Goal: Information Seeking & Learning: Learn about a topic

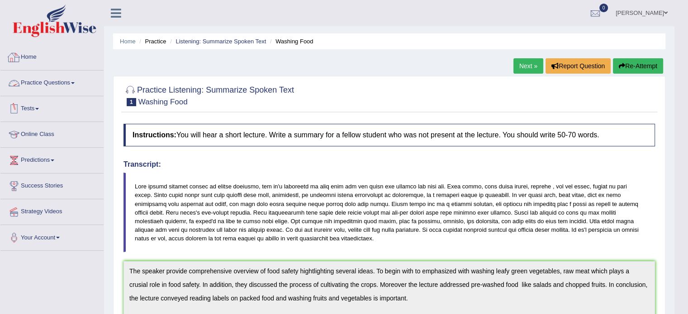
click at [34, 59] on link "Home" at bounding box center [51, 56] width 103 height 23
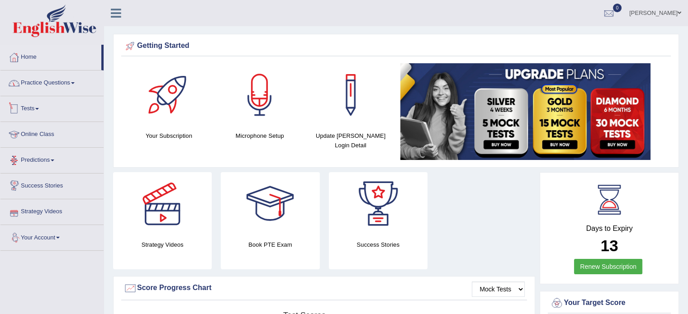
click at [43, 85] on link "Practice Questions" at bounding box center [51, 82] width 103 height 23
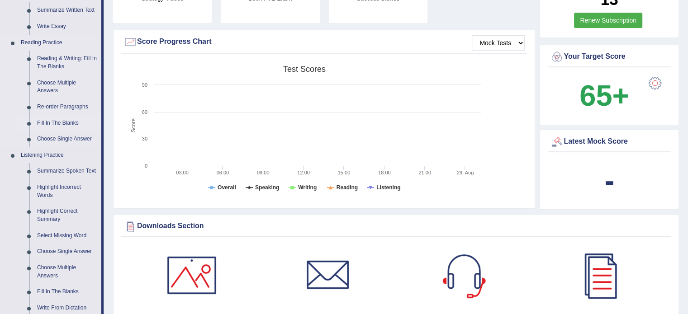
scroll to position [226, 0]
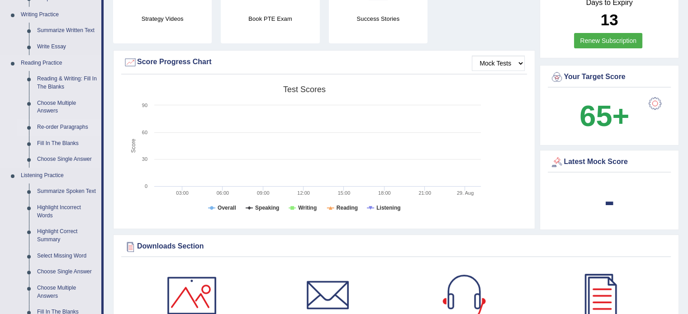
click at [67, 127] on link "Re-order Paragraphs" at bounding box center [67, 127] width 68 height 16
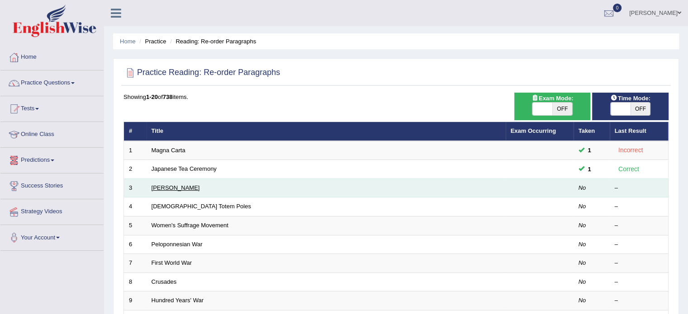
click at [165, 187] on link "Christopher Columbus" at bounding box center [175, 187] width 48 height 7
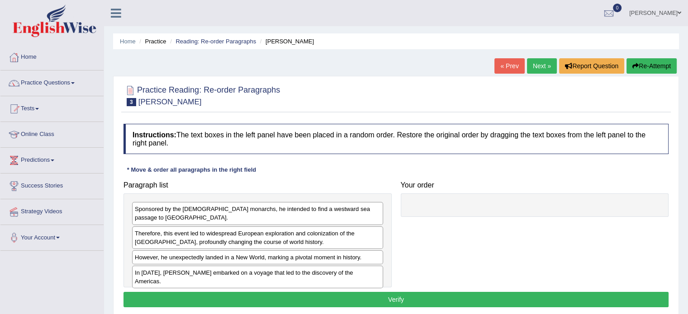
scroll to position [45, 0]
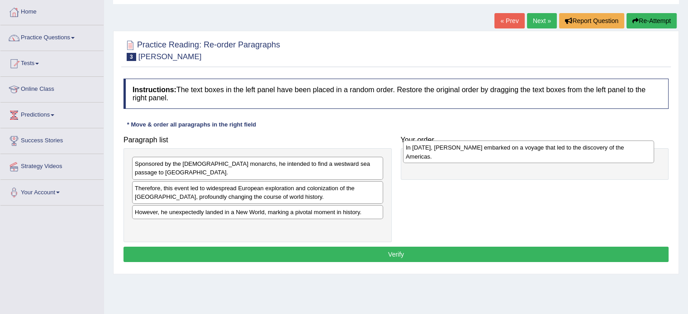
drag, startPoint x: 261, startPoint y: 222, endPoint x: 532, endPoint y: 152, distance: 279.7
click at [532, 152] on div "In 1492, Christopher Columbus embarked on a voyage that led to the discovery of…" at bounding box center [528, 152] width 251 height 23
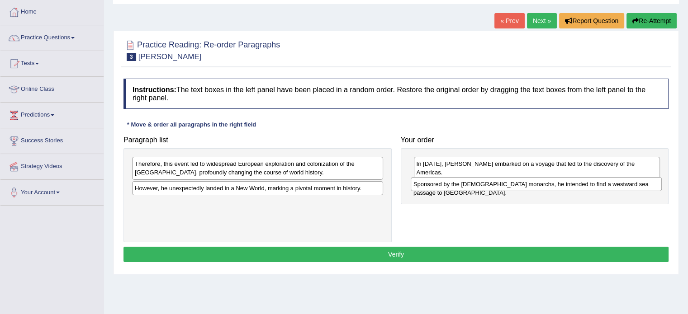
drag, startPoint x: 235, startPoint y: 162, endPoint x: 514, endPoint y: 183, distance: 279.2
click at [514, 183] on div "Sponsored by the Spanish monarchs, he intended to find a westward sea passage t…" at bounding box center [535, 184] width 251 height 14
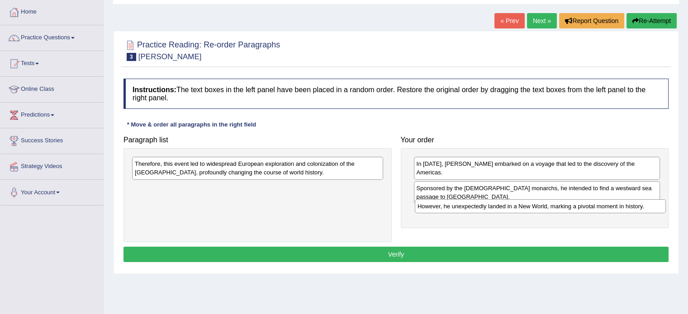
drag, startPoint x: 213, startPoint y: 188, endPoint x: 496, endPoint y: 206, distance: 283.1
click at [496, 206] on div "However, he unexpectedly landed in a New World, marking a pivotal moment in his…" at bounding box center [539, 206] width 251 height 14
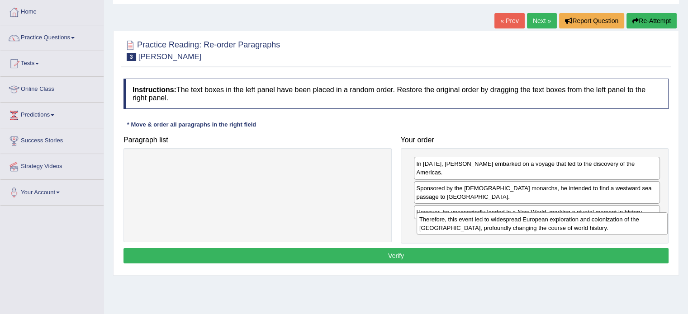
drag, startPoint x: 253, startPoint y: 162, endPoint x: 537, endPoint y: 218, distance: 289.7
click at [537, 218] on div "Therefore, this event led to widespread European exploration and colonization o…" at bounding box center [541, 223] width 251 height 23
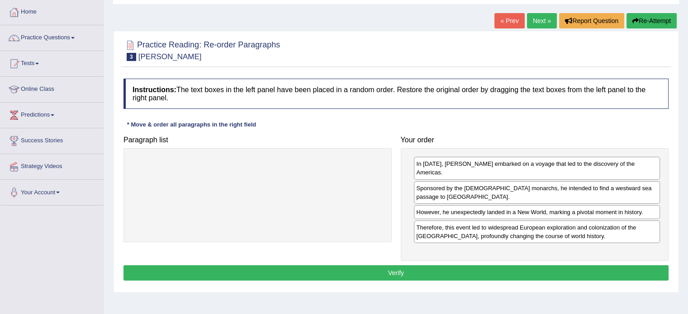
click at [386, 265] on button "Verify" at bounding box center [395, 272] width 545 height 15
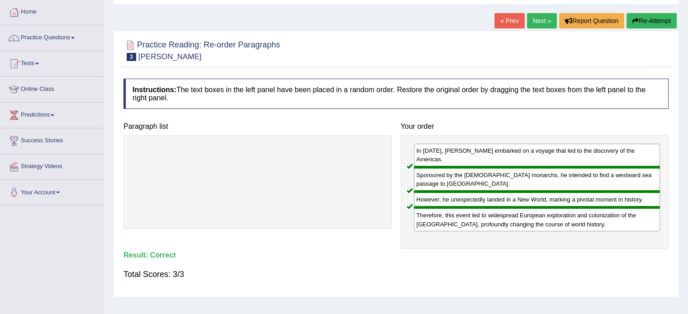
click at [539, 18] on link "Next »" at bounding box center [542, 20] width 30 height 15
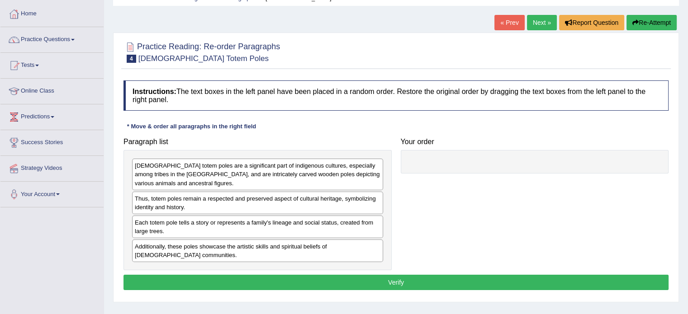
scroll to position [90, 0]
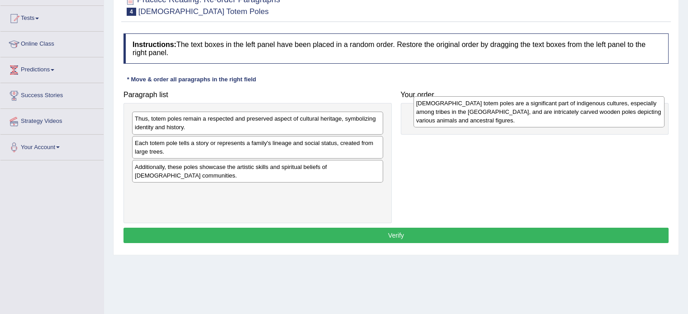
drag, startPoint x: 282, startPoint y: 133, endPoint x: 557, endPoint y: 121, distance: 275.5
click at [557, 121] on div "Native American totem poles are a significant part of indigenous cultures, espe…" at bounding box center [538, 111] width 251 height 31
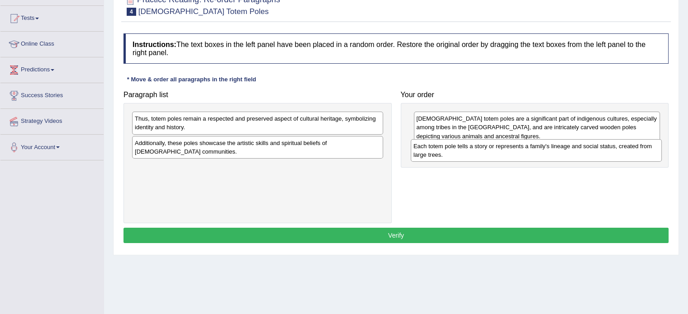
drag, startPoint x: 259, startPoint y: 151, endPoint x: 537, endPoint y: 155, distance: 278.5
click at [537, 155] on div "Each totem pole tells a story or represents a family's lineage and social statu…" at bounding box center [535, 150] width 251 height 23
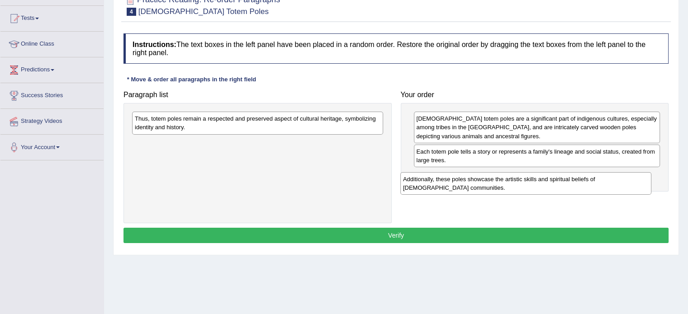
drag, startPoint x: 275, startPoint y: 149, endPoint x: 542, endPoint y: 186, distance: 270.1
click at [542, 186] on div "Additionally, these poles showcase the artistic skills and spiritual beliefs of…" at bounding box center [525, 183] width 251 height 23
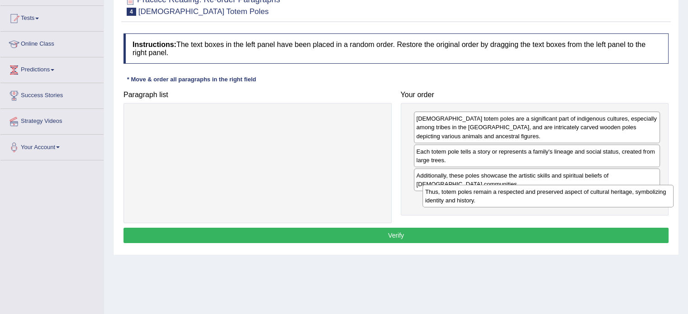
drag, startPoint x: 281, startPoint y: 123, endPoint x: 566, endPoint y: 197, distance: 294.0
click at [566, 197] on div "Thus, totem poles remain a respected and preserved aspect of cultural heritage,…" at bounding box center [547, 196] width 251 height 23
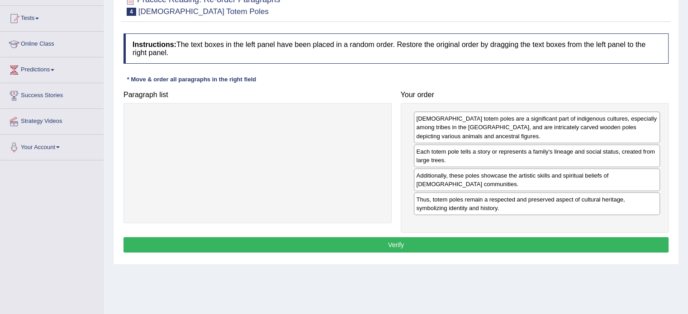
click at [389, 237] on button "Verify" at bounding box center [395, 244] width 545 height 15
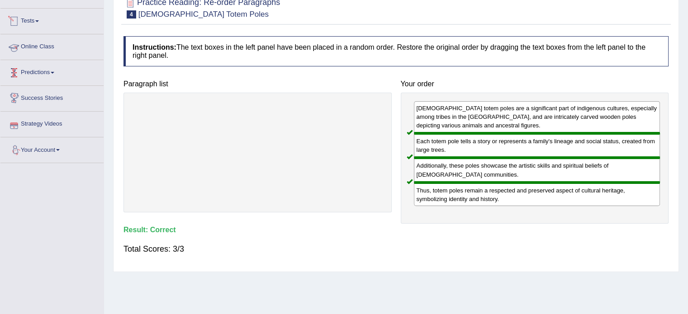
scroll to position [45, 0]
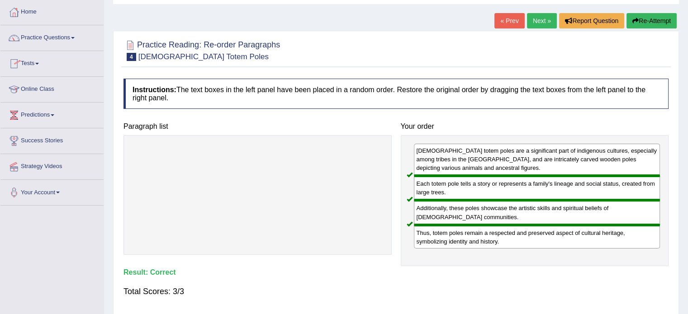
click at [533, 19] on link "Next »" at bounding box center [542, 20] width 30 height 15
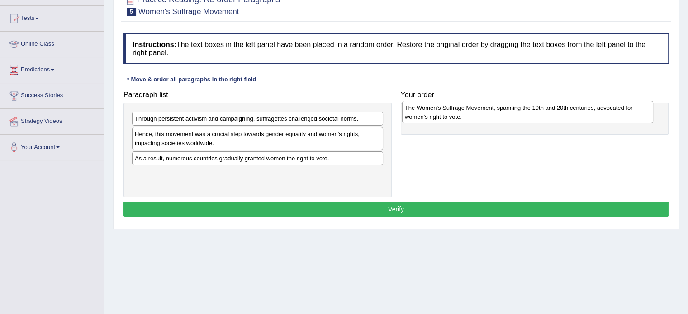
drag, startPoint x: 215, startPoint y: 182, endPoint x: 485, endPoint y: 117, distance: 277.6
click at [485, 117] on div "The Women's Suffrage Movement, spanning the 19th and 20th centuries, advocated …" at bounding box center [527, 112] width 251 height 23
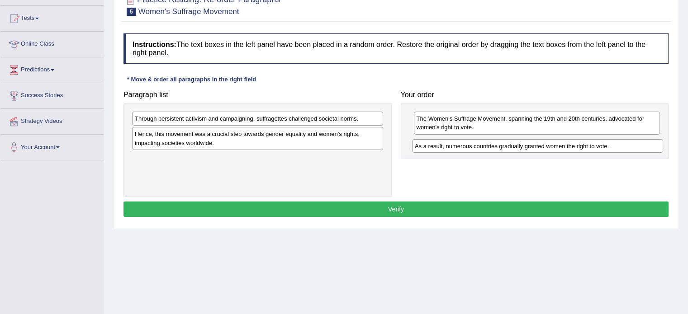
drag, startPoint x: 223, startPoint y: 160, endPoint x: 503, endPoint y: 149, distance: 280.0
click at [503, 149] on div "As a result, numerous countries gradually granted women the right to vote." at bounding box center [537, 146] width 251 height 14
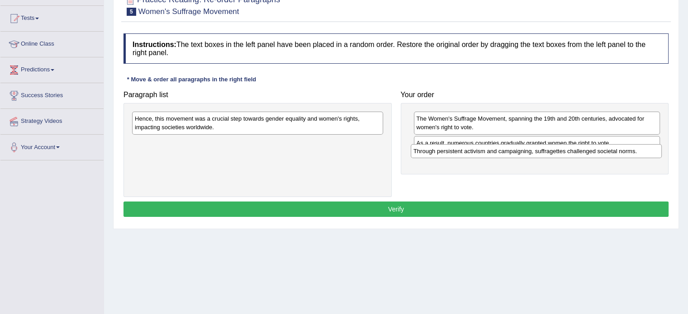
drag, startPoint x: 245, startPoint y: 128, endPoint x: 517, endPoint y: 151, distance: 272.6
click at [517, 151] on div "Through persistent activism and campaigning, suffragettes challenged societal n…" at bounding box center [535, 151] width 251 height 14
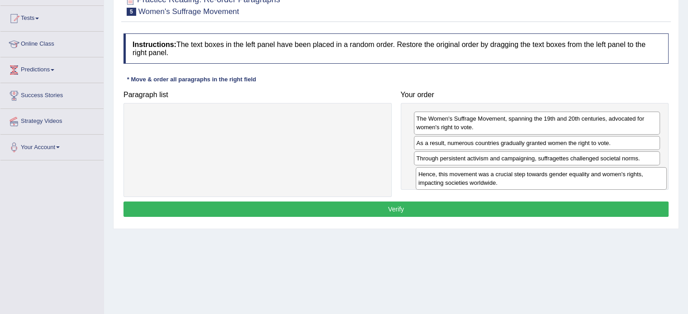
drag, startPoint x: 267, startPoint y: 135, endPoint x: 539, endPoint y: 174, distance: 274.9
click at [539, 174] on div "Hence, this movement was a crucial step towards gender equality and women's rig…" at bounding box center [540, 178] width 251 height 23
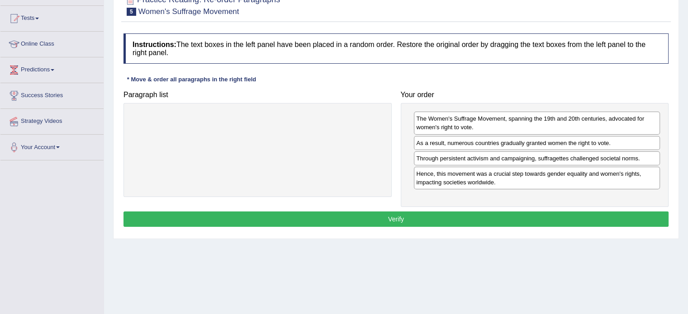
click at [428, 217] on button "Verify" at bounding box center [395, 219] width 545 height 15
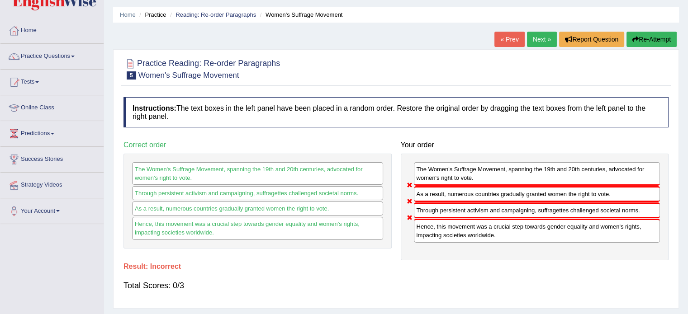
scroll to position [25, 0]
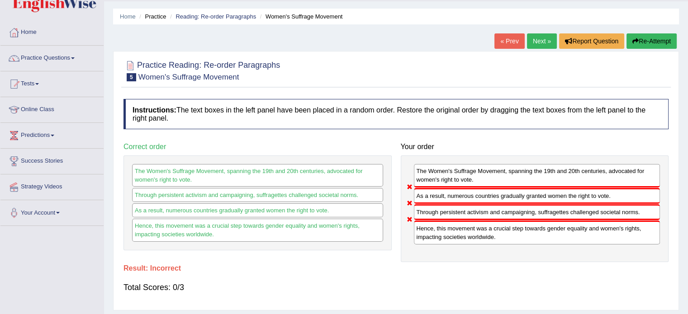
click at [533, 41] on link "Next »" at bounding box center [542, 40] width 30 height 15
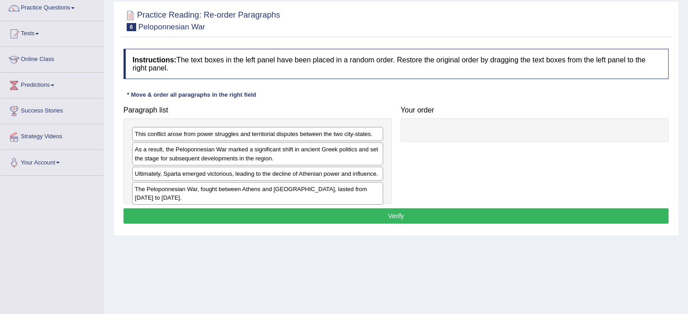
scroll to position [90, 0]
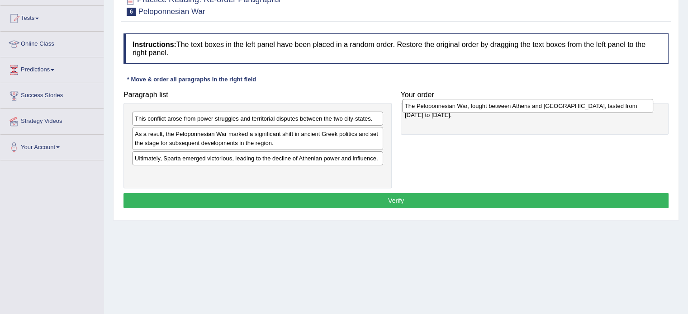
drag, startPoint x: 169, startPoint y: 173, endPoint x: 439, endPoint y: 106, distance: 278.0
click at [439, 106] on div "The Peloponnesian War, fought between Athens and Sparta, lasted from 431 to 404…" at bounding box center [527, 106] width 251 height 14
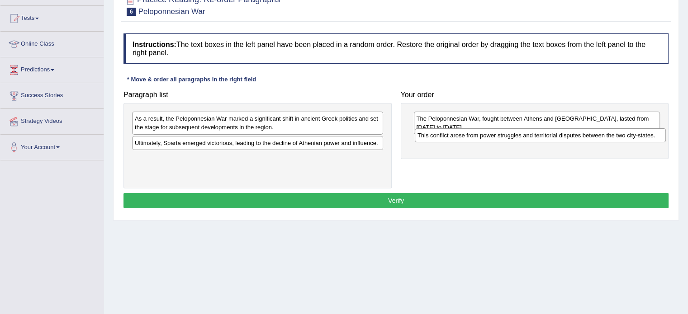
drag, startPoint x: 204, startPoint y: 119, endPoint x: 486, endPoint y: 136, distance: 282.6
click at [486, 136] on div "This conflict arose from power struggles and territorial disputes between the t…" at bounding box center [539, 135] width 251 height 14
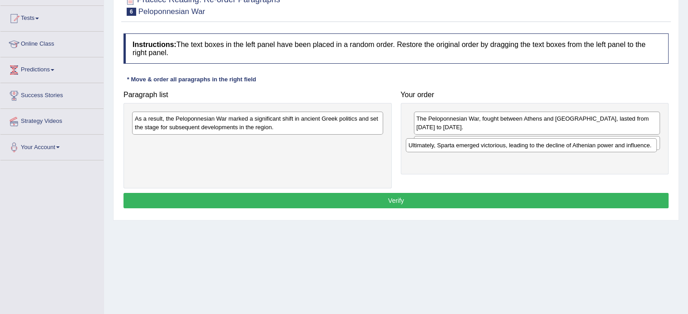
drag, startPoint x: 235, startPoint y: 145, endPoint x: 510, endPoint y: 147, distance: 275.7
click at [510, 147] on div "Ultimately, Sparta emerged victorious, leading to the decline of Athenian power…" at bounding box center [530, 145] width 251 height 14
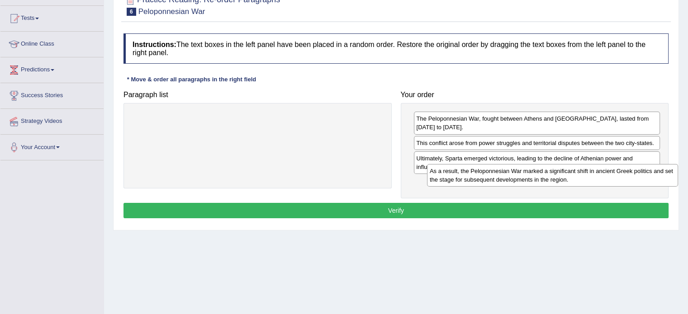
drag, startPoint x: 249, startPoint y: 122, endPoint x: 543, endPoint y: 175, distance: 299.3
click at [543, 175] on div "As a result, the Peloponnesian War marked a significant shift in ancient Greek …" at bounding box center [552, 175] width 251 height 23
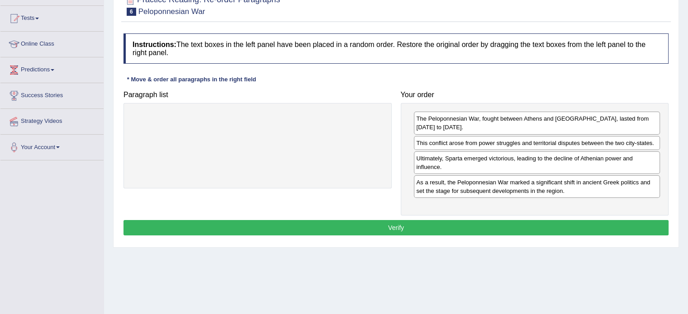
click at [441, 222] on button "Verify" at bounding box center [395, 227] width 545 height 15
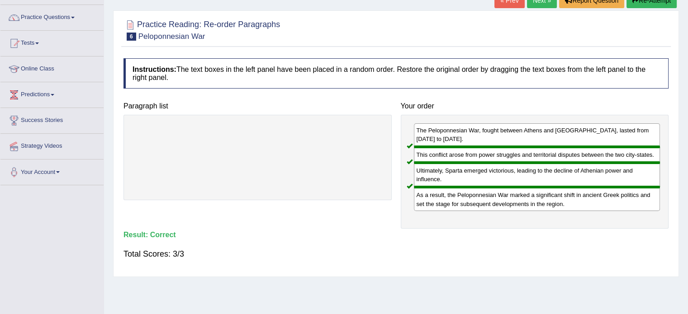
scroll to position [0, 0]
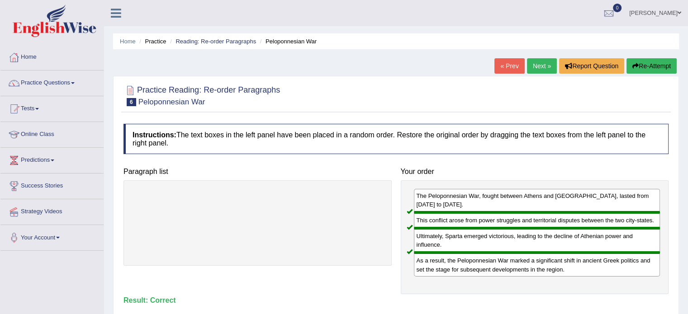
click at [538, 71] on link "Next »" at bounding box center [542, 65] width 30 height 15
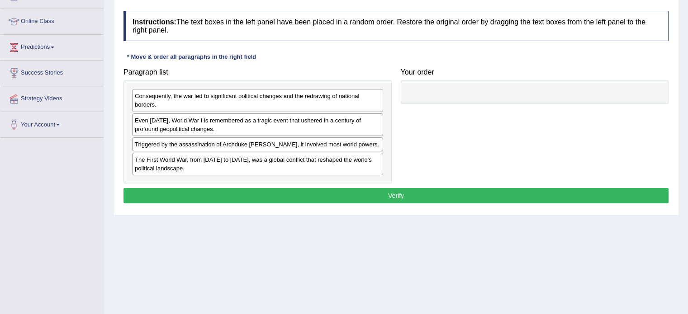
scroll to position [136, 0]
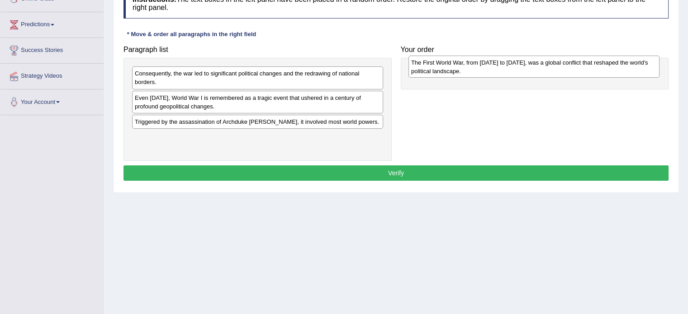
drag, startPoint x: 250, startPoint y: 148, endPoint x: 525, endPoint y: 74, distance: 284.5
click at [525, 74] on div "The First World War, from 1914 to 1918, was a global conflict that reshaped the…" at bounding box center [533, 67] width 251 height 23
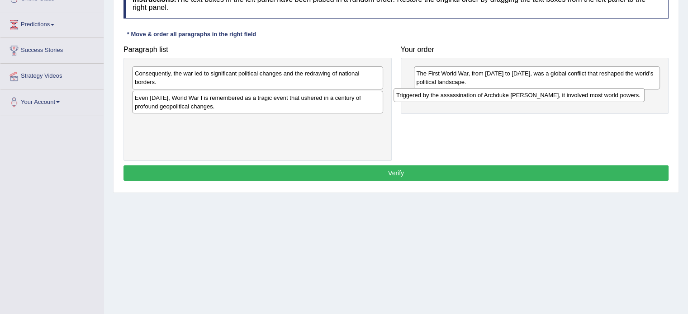
drag, startPoint x: 269, startPoint y: 151, endPoint x: 489, endPoint y: 99, distance: 225.5
click at [489, 99] on div "Triggered by the assassination of Archduke Franz Ferdinand, it involved most wo…" at bounding box center [518, 95] width 251 height 14
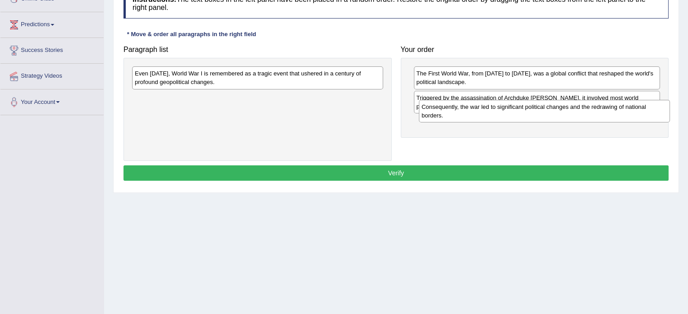
drag, startPoint x: 200, startPoint y: 82, endPoint x: 486, endPoint y: 116, distance: 288.5
click at [486, 116] on div "Consequently, the war led to significant political changes and the redrawing of…" at bounding box center [544, 111] width 251 height 23
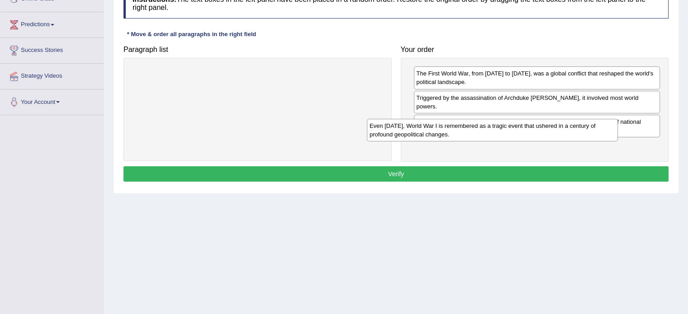
drag, startPoint x: 239, startPoint y: 83, endPoint x: 485, endPoint y: 145, distance: 254.1
click at [484, 141] on div "Even today, World War I is remembered as a tragic event that ushered in a centu…" at bounding box center [492, 130] width 251 height 23
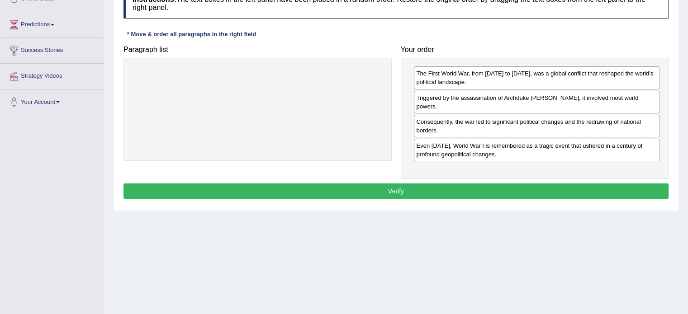
click at [439, 184] on button "Verify" at bounding box center [395, 191] width 545 height 15
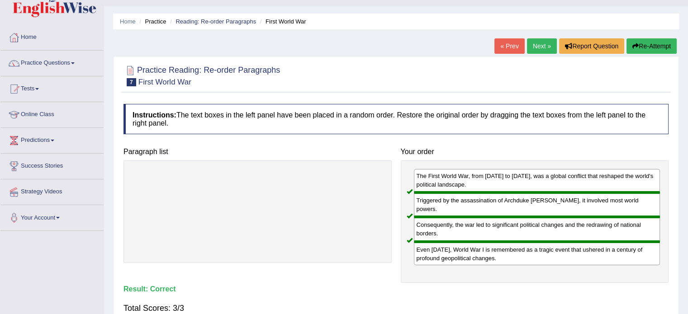
scroll to position [0, 0]
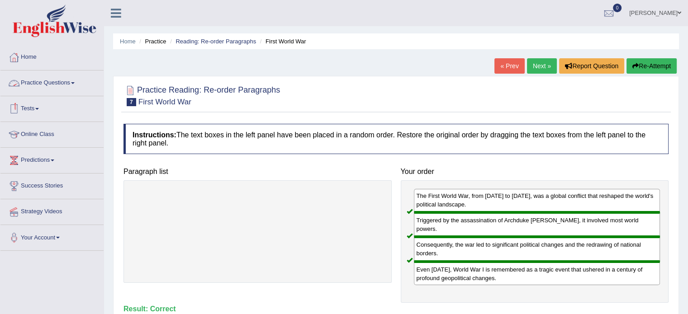
click at [44, 86] on link "Practice Questions" at bounding box center [51, 82] width 103 height 23
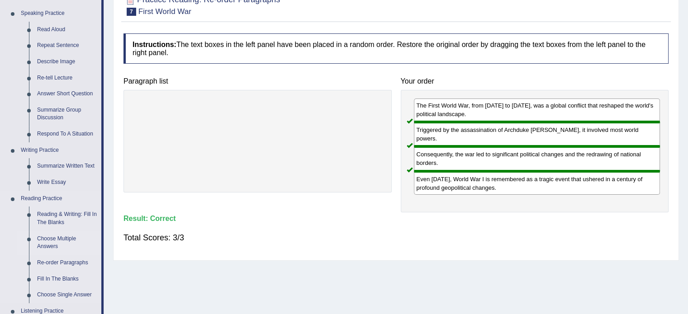
scroll to position [136, 0]
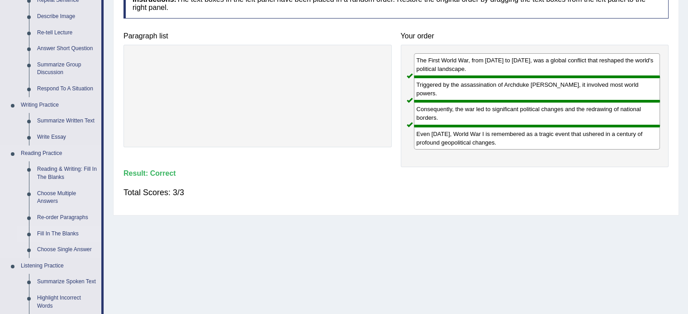
click at [67, 234] on link "Fill In The Blanks" at bounding box center [67, 234] width 68 height 16
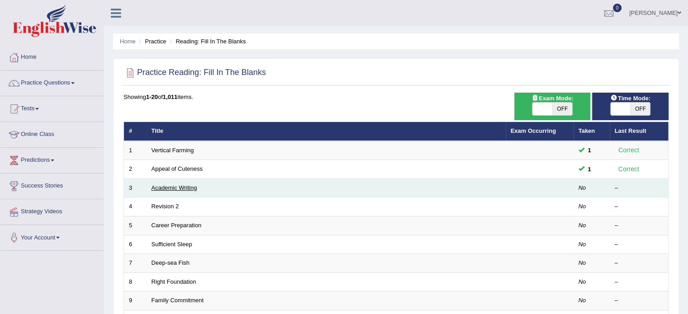
click at [168, 185] on link "Academic Writing" at bounding box center [174, 187] width 46 height 7
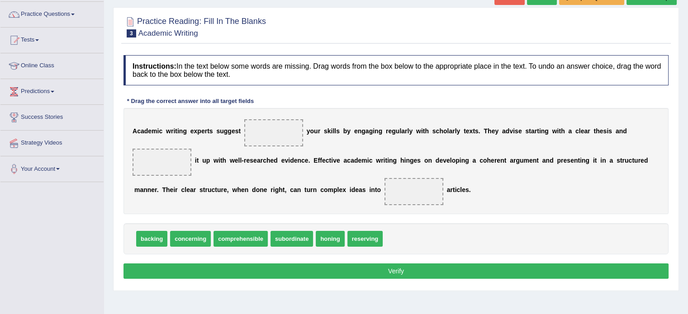
scroll to position [90, 0]
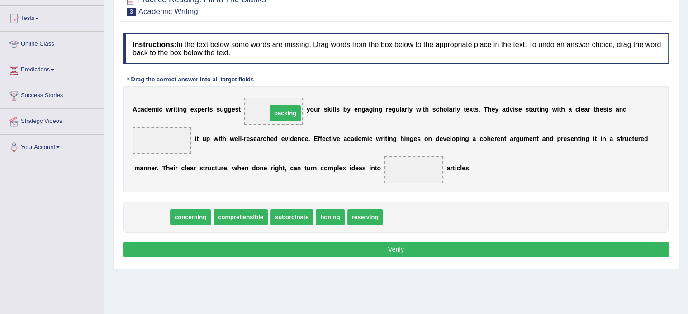
drag, startPoint x: 148, startPoint y: 214, endPoint x: 281, endPoint y: 111, distance: 168.4
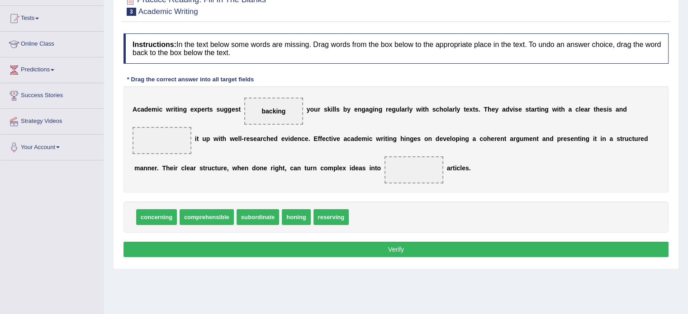
drag, startPoint x: 286, startPoint y: 111, endPoint x: 175, endPoint y: 146, distance: 116.2
click at [175, 146] on div "A c a d e m i c w r i t i n g e x p e r t s s u g g e s t backing y o u r s k i…" at bounding box center [395, 139] width 545 height 106
drag, startPoint x: 278, startPoint y: 106, endPoint x: 177, endPoint y: 140, distance: 106.8
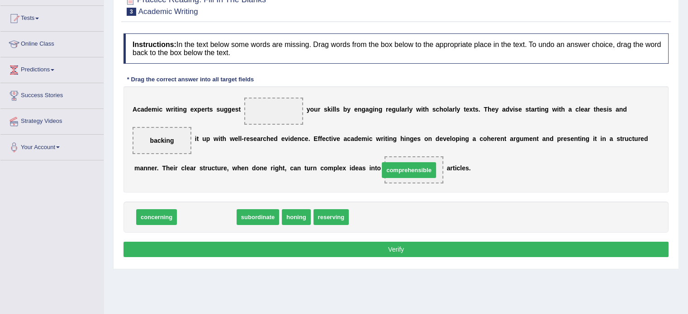
drag, startPoint x: 210, startPoint y: 218, endPoint x: 412, endPoint y: 171, distance: 207.4
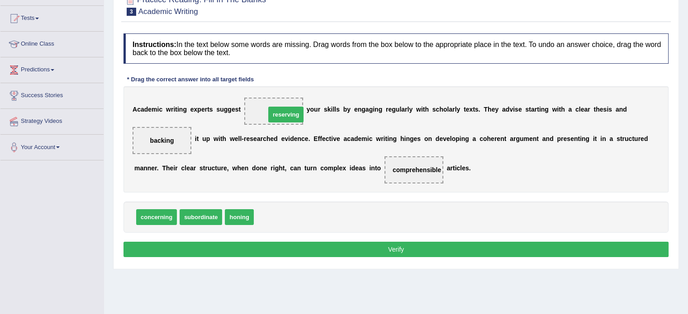
drag, startPoint x: 262, startPoint y: 213, endPoint x: 273, endPoint y: 110, distance: 103.3
click at [435, 252] on button "Verify" at bounding box center [395, 249] width 545 height 15
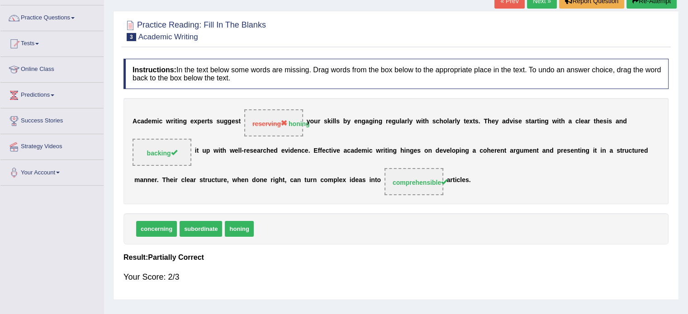
scroll to position [45, 0]
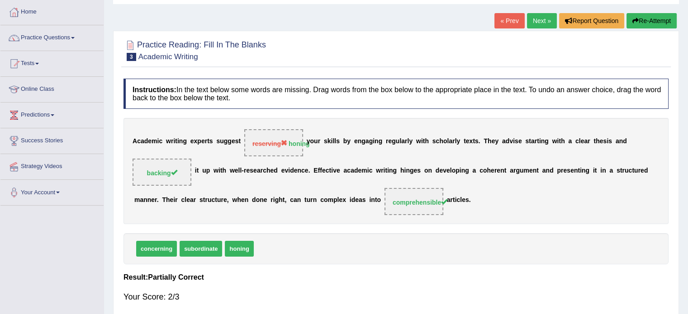
click at [544, 23] on link "Next »" at bounding box center [542, 20] width 30 height 15
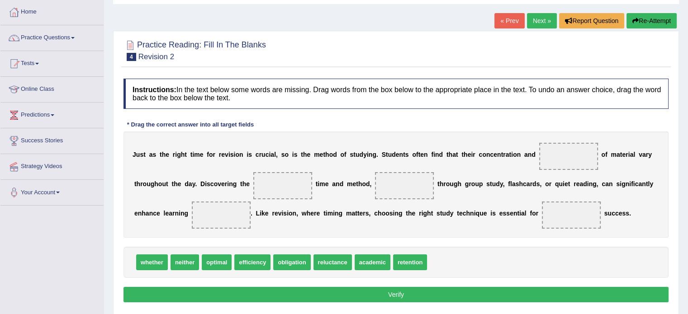
scroll to position [90, 0]
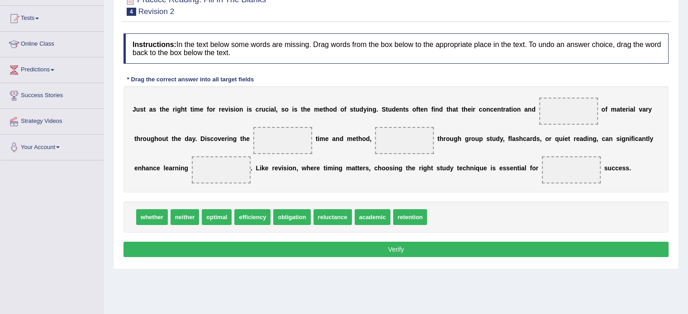
click at [258, 216] on span "efficiency" at bounding box center [252, 217] width 36 height 16
drag, startPoint x: 414, startPoint y: 221, endPoint x: 579, endPoint y: 121, distance: 193.7
drag, startPoint x: 366, startPoint y: 217, endPoint x: 293, endPoint y: 140, distance: 106.1
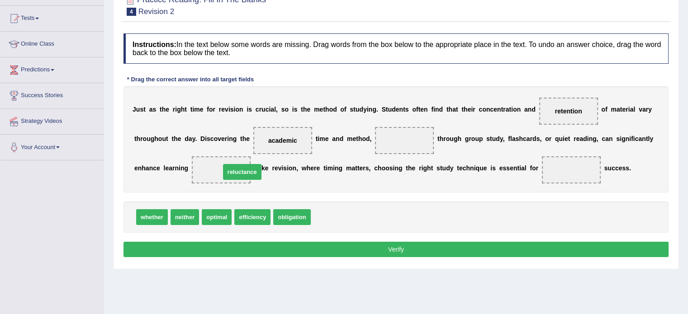
drag, startPoint x: 333, startPoint y: 217, endPoint x: 221, endPoint y: 166, distance: 122.8
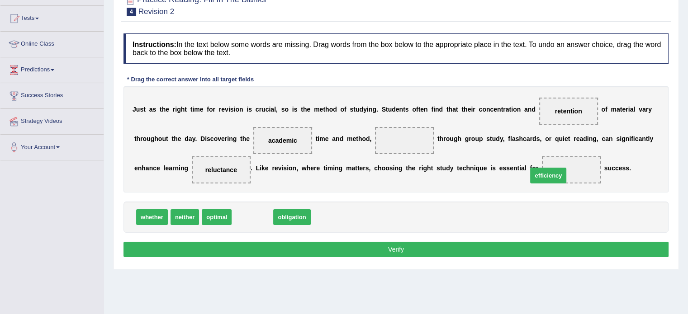
drag, startPoint x: 247, startPoint y: 215, endPoint x: 548, endPoint y: 170, distance: 304.7
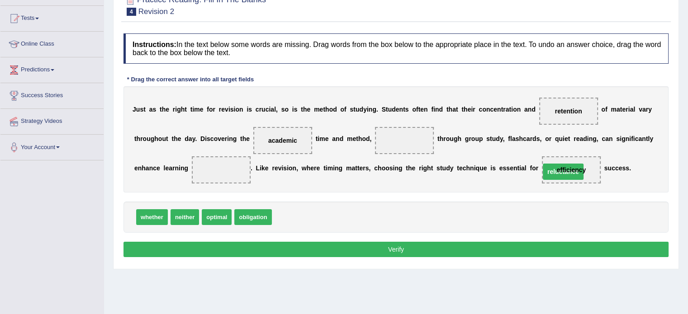
drag, startPoint x: 262, startPoint y: 171, endPoint x: 571, endPoint y: 170, distance: 309.2
drag, startPoint x: 286, startPoint y: 215, endPoint x: 196, endPoint y: 163, distance: 103.7
click at [350, 252] on button "Verify" at bounding box center [395, 249] width 545 height 15
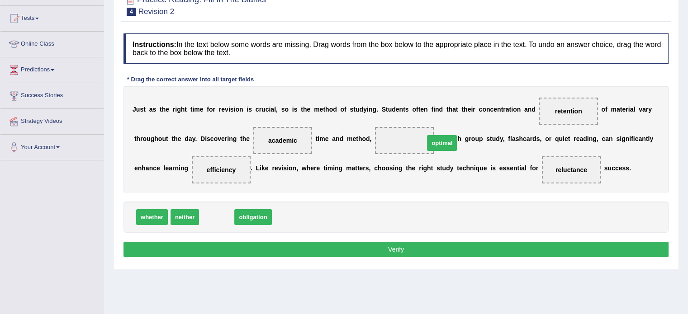
drag, startPoint x: 211, startPoint y: 217, endPoint x: 410, endPoint y: 137, distance: 214.8
click at [374, 242] on button "Verify" at bounding box center [395, 249] width 545 height 15
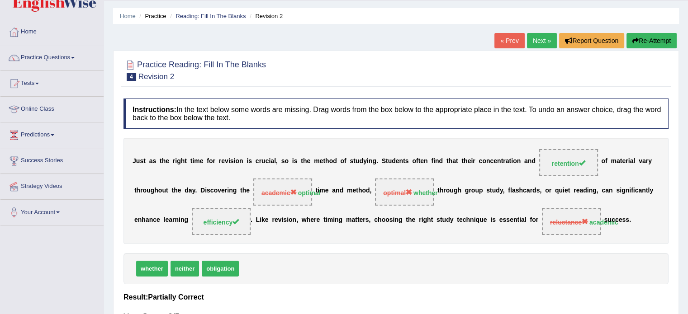
scroll to position [25, 0]
click at [543, 40] on link "Next »" at bounding box center [542, 40] width 30 height 15
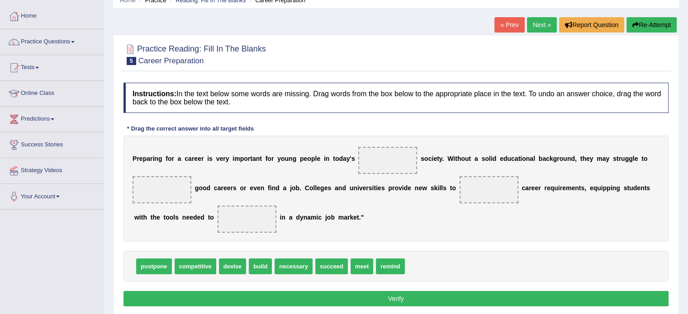
scroll to position [45, 0]
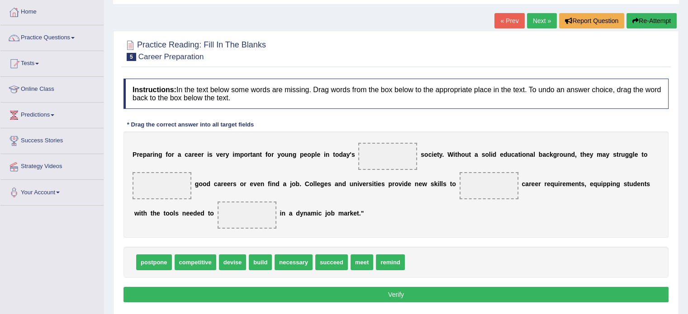
click at [203, 263] on span "competitive" at bounding box center [195, 262] width 42 height 16
drag, startPoint x: 190, startPoint y: 257, endPoint x: 403, endPoint y: 150, distance: 238.3
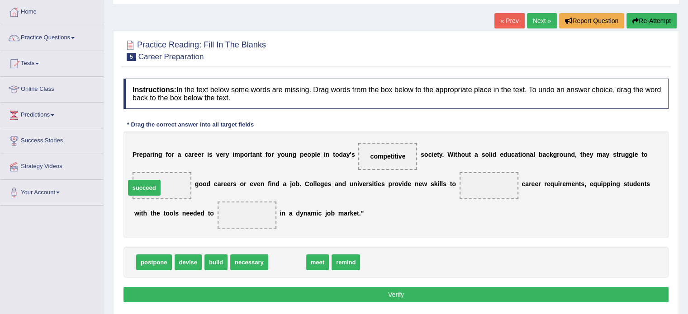
drag, startPoint x: 294, startPoint y: 262, endPoint x: 151, endPoint y: 186, distance: 162.0
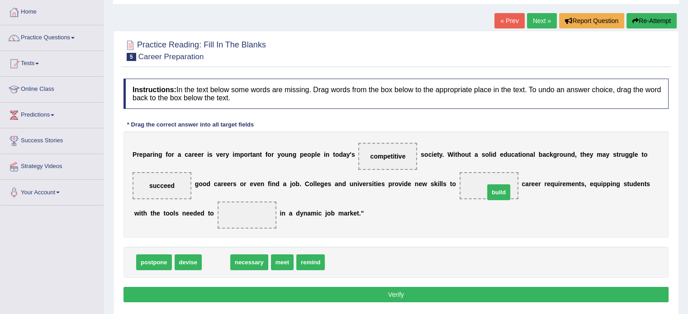
drag, startPoint x: 210, startPoint y: 265, endPoint x: 492, endPoint y: 195, distance: 291.1
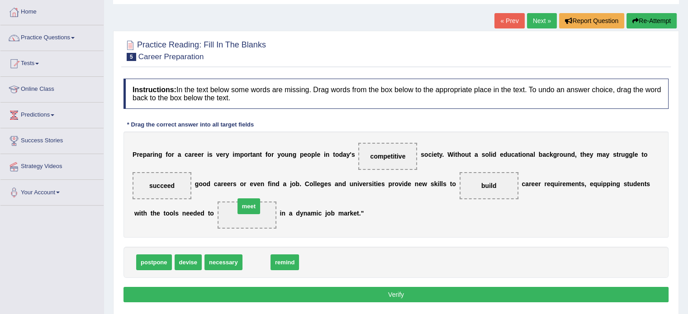
drag, startPoint x: 254, startPoint y: 262, endPoint x: 246, endPoint y: 206, distance: 56.6
click at [368, 297] on button "Verify" at bounding box center [395, 294] width 545 height 15
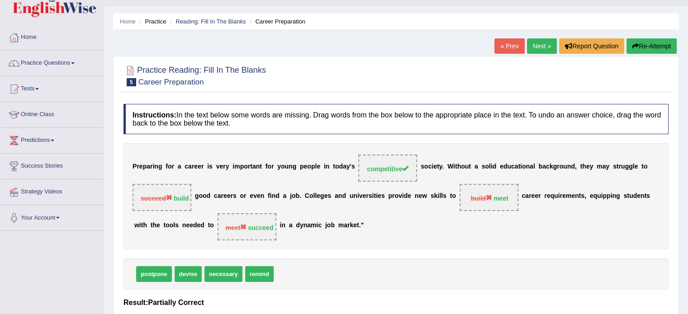
scroll to position [0, 0]
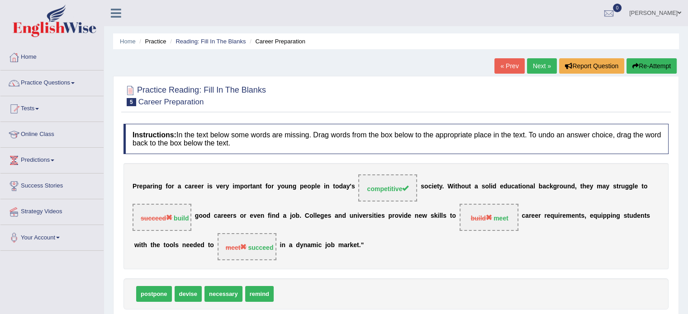
click at [545, 66] on link "Next »" at bounding box center [542, 65] width 30 height 15
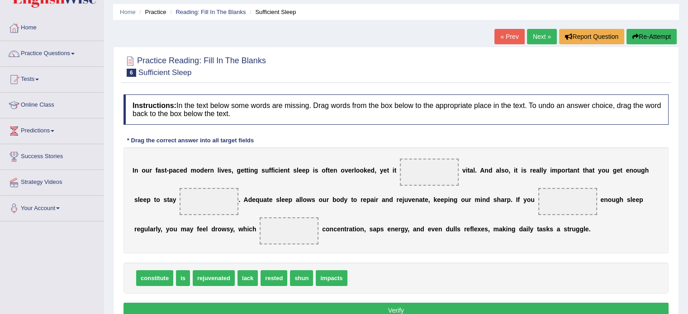
scroll to position [45, 0]
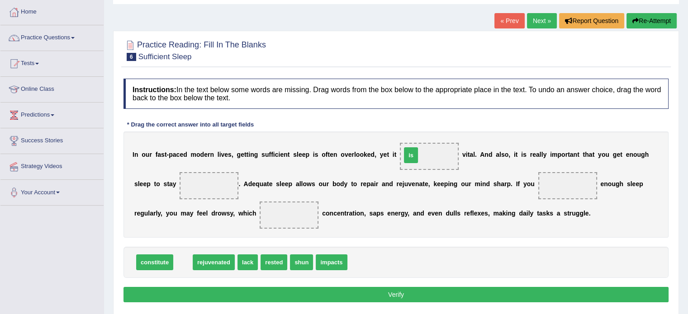
drag, startPoint x: 179, startPoint y: 257, endPoint x: 406, endPoint y: 151, distance: 250.7
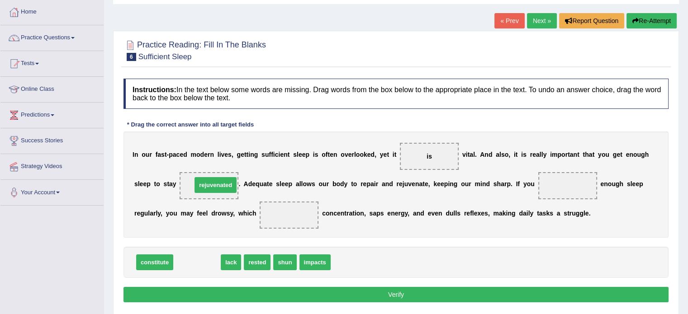
drag, startPoint x: 206, startPoint y: 262, endPoint x: 224, endPoint y: 184, distance: 79.4
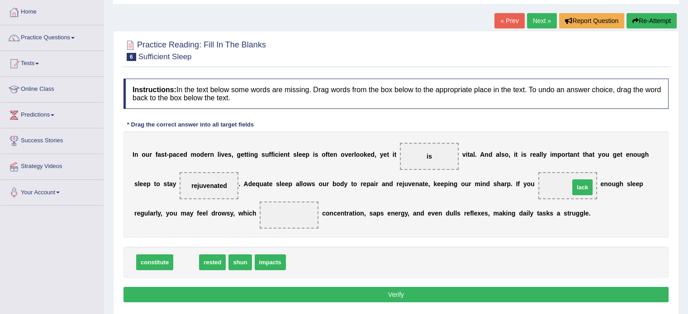
drag, startPoint x: 188, startPoint y: 260, endPoint x: 584, endPoint y: 184, distance: 402.6
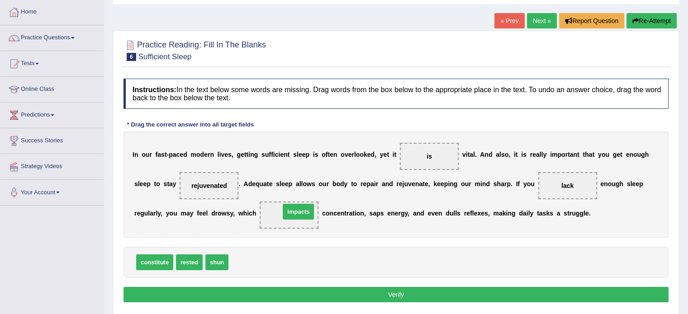
drag, startPoint x: 249, startPoint y: 262, endPoint x: 300, endPoint y: 211, distance: 72.2
click at [341, 298] on button "Verify" at bounding box center [395, 294] width 545 height 15
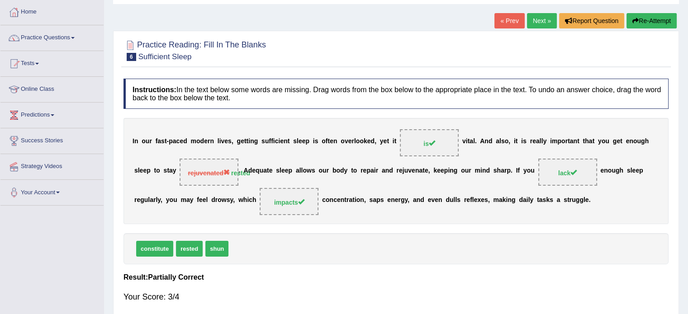
click at [215, 170] on span "rejuvenated" at bounding box center [209, 173] width 42 height 7
click at [291, 268] on div "Instructions: In the text below some words are missing. Drag words from the box…" at bounding box center [395, 194] width 549 height 241
click at [546, 23] on link "Next »" at bounding box center [542, 20] width 30 height 15
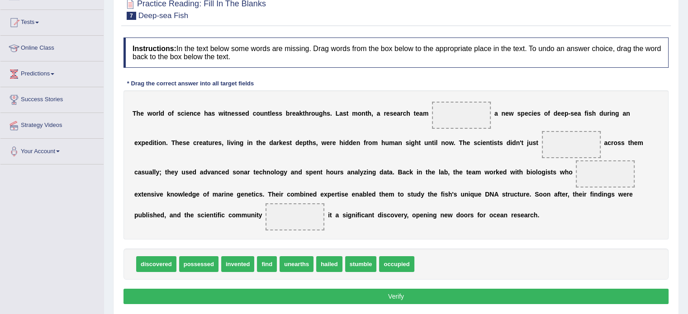
scroll to position [90, 0]
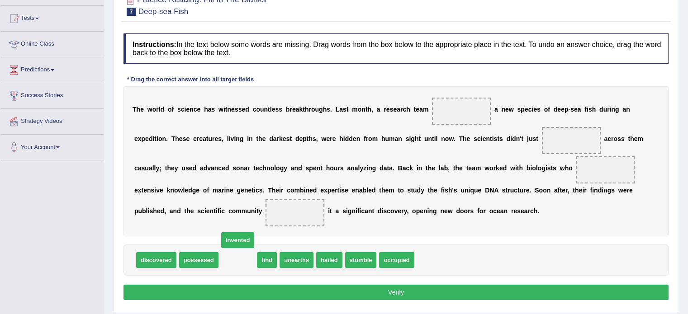
drag, startPoint x: 242, startPoint y: 256, endPoint x: 235, endPoint y: 242, distance: 16.2
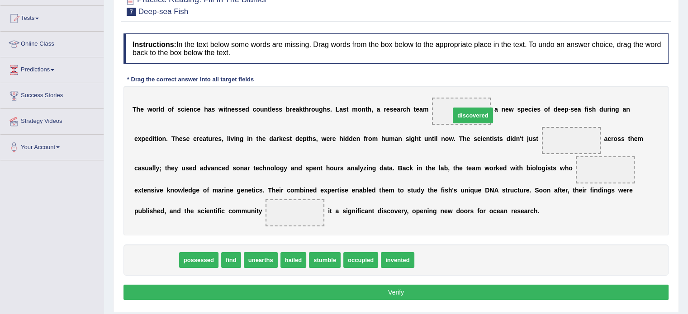
drag, startPoint x: 169, startPoint y: 256, endPoint x: 485, endPoint y: 112, distance: 347.9
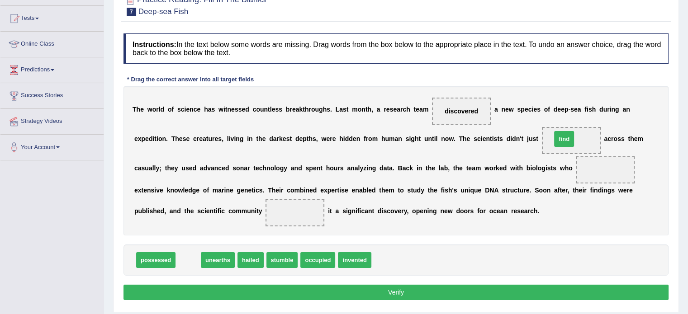
drag, startPoint x: 185, startPoint y: 256, endPoint x: 561, endPoint y: 135, distance: 394.7
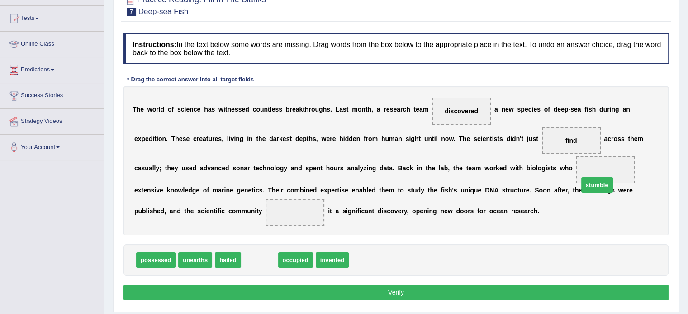
drag, startPoint x: 259, startPoint y: 259, endPoint x: 297, endPoint y: 264, distance: 37.8
drag, startPoint x: 218, startPoint y: 260, endPoint x: 581, endPoint y: 175, distance: 372.7
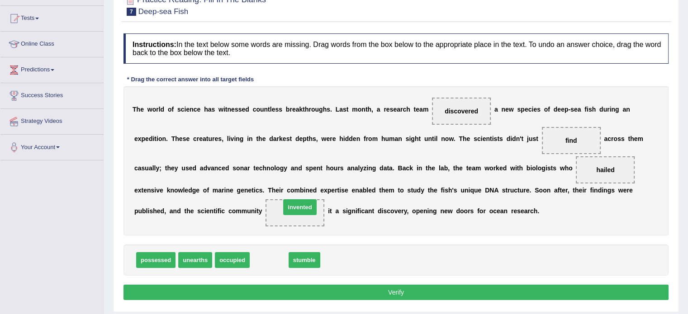
drag, startPoint x: 259, startPoint y: 260, endPoint x: 290, endPoint y: 207, distance: 61.2
click at [338, 290] on button "Verify" at bounding box center [395, 292] width 545 height 15
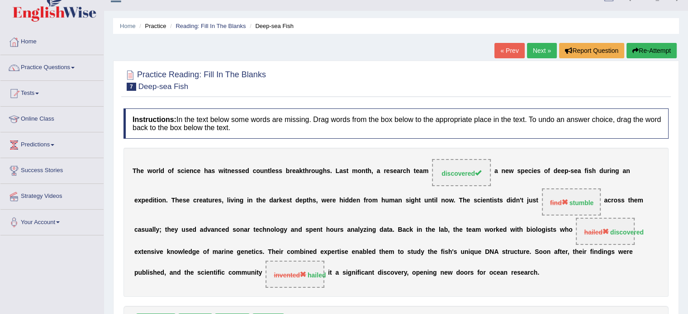
scroll to position [0, 0]
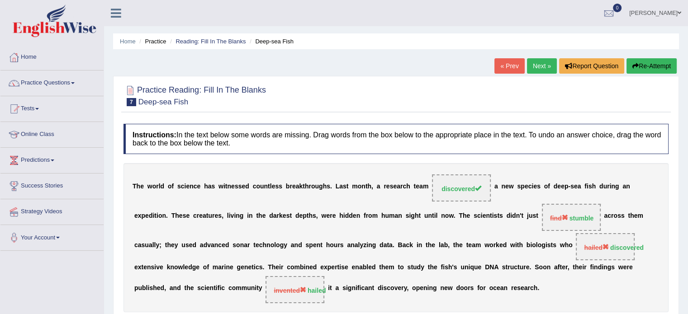
drag, startPoint x: 537, startPoint y: 55, endPoint x: 537, endPoint y: 63, distance: 8.1
click at [537, 59] on div "Home Practice Reading: Fill In The Blanks Deep-sea Fish « Prev Next » Report Qu…" at bounding box center [396, 226] width 584 height 452
click at [537, 64] on link "Next »" at bounding box center [542, 65] width 30 height 15
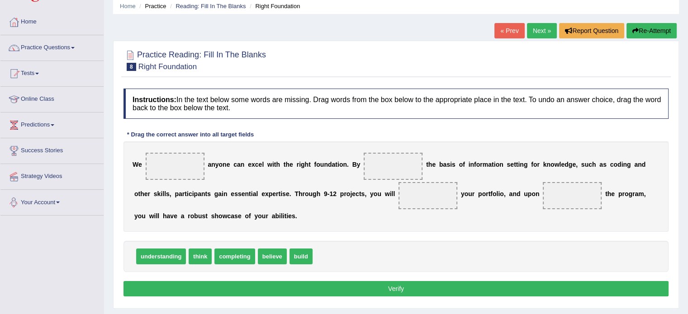
scroll to position [45, 0]
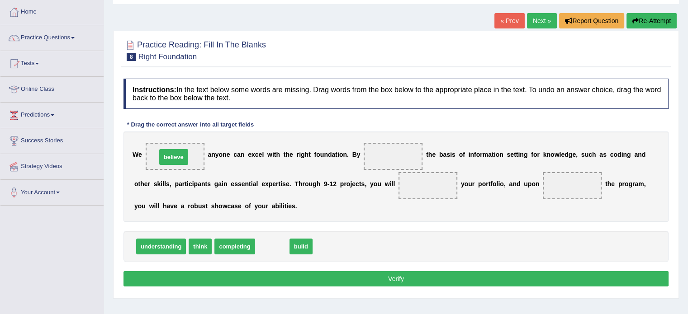
drag, startPoint x: 265, startPoint y: 245, endPoint x: 166, endPoint y: 156, distance: 133.1
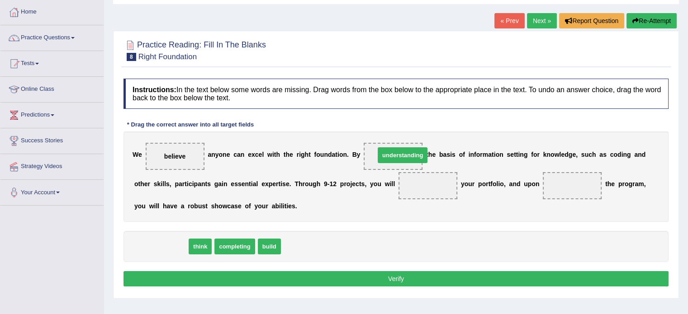
drag, startPoint x: 170, startPoint y: 244, endPoint x: 411, endPoint y: 153, distance: 258.1
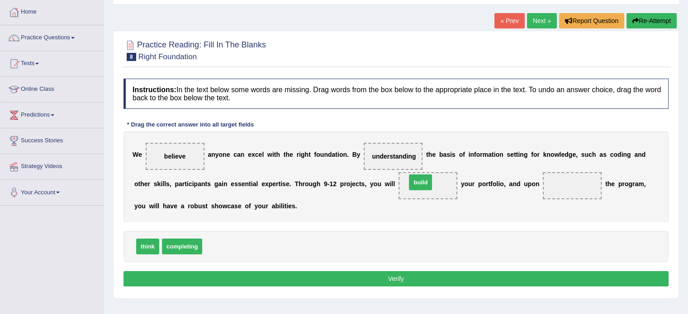
drag, startPoint x: 217, startPoint y: 249, endPoint x: 421, endPoint y: 184, distance: 213.7
drag, startPoint x: 171, startPoint y: 243, endPoint x: 562, endPoint y: 182, distance: 395.7
click at [418, 271] on button "Verify" at bounding box center [395, 278] width 545 height 15
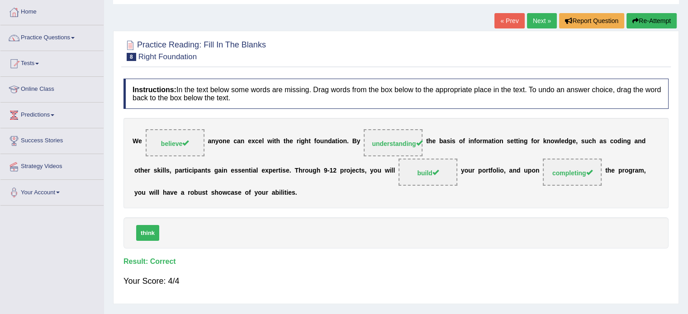
click at [534, 26] on link "Next »" at bounding box center [542, 20] width 30 height 15
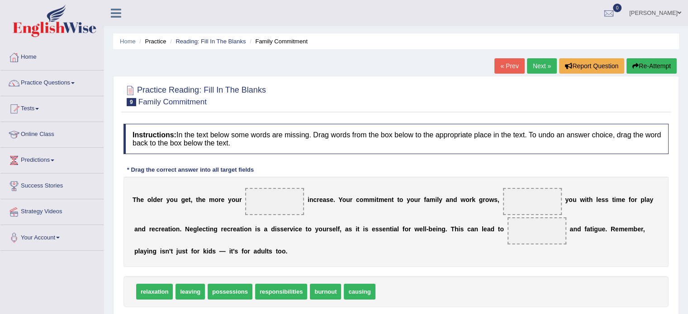
click at [318, 115] on div "Practice Reading: Fill In The Blanks 9 Family Commitment Instructions: In the t…" at bounding box center [395, 210] width 565 height 268
